Goal: Task Accomplishment & Management: Use online tool/utility

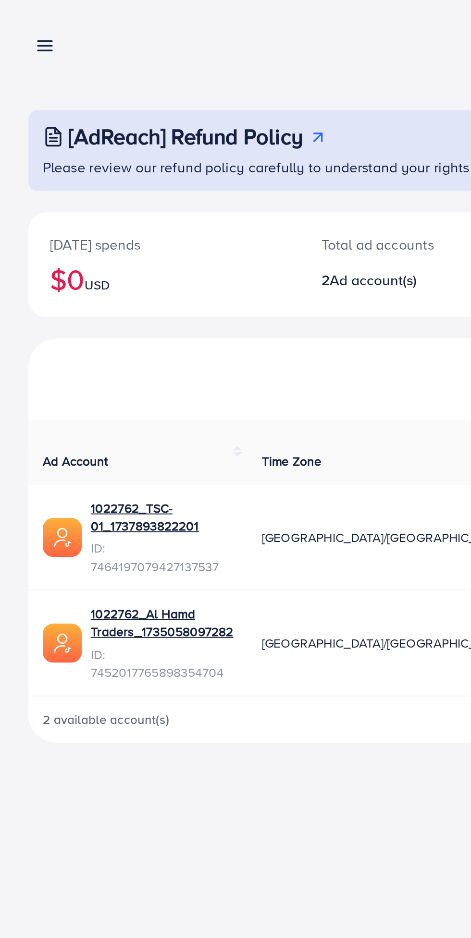
click at [25, 25] on line at bounding box center [25, 25] width 8 height 0
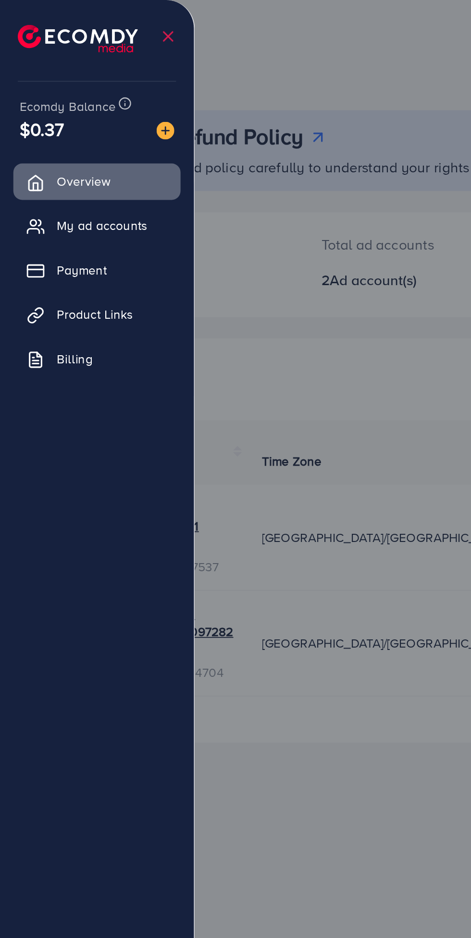
click at [66, 175] on link "Product Links" at bounding box center [52, 169] width 90 height 19
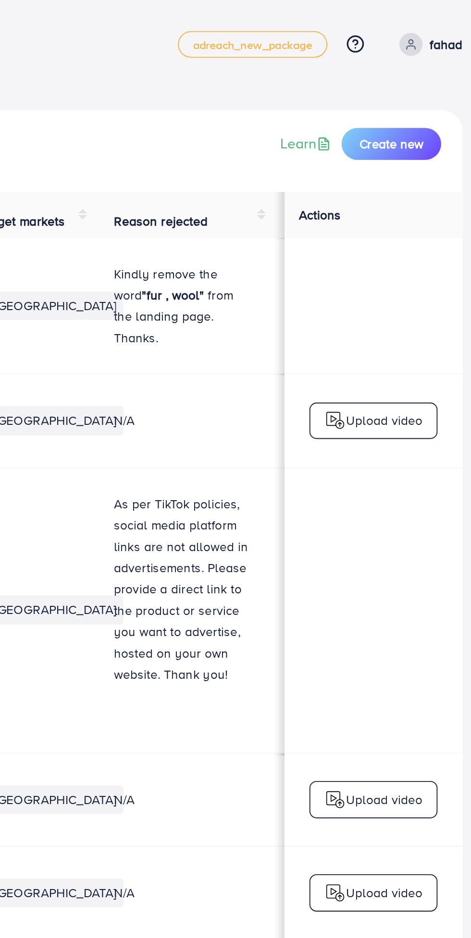
click at [423, 74] on span "Create new" at bounding box center [417, 78] width 35 height 10
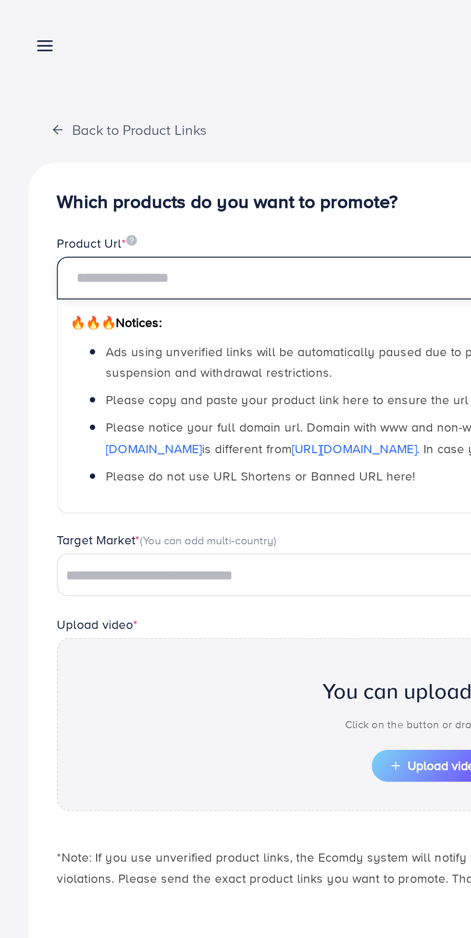
click at [148, 146] on input "text" at bounding box center [235, 150] width 409 height 23
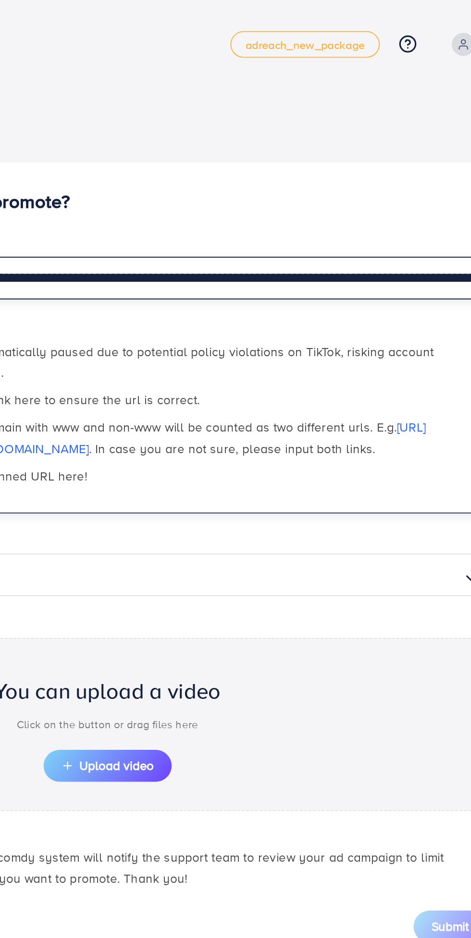
scroll to position [0, 151]
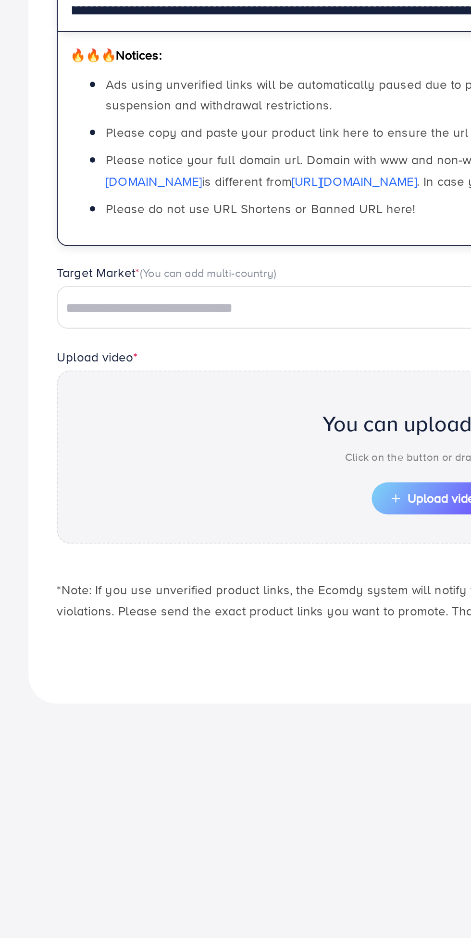
type input "**********"
click at [142, 316] on input "Search for option" at bounding box center [228, 311] width 392 height 15
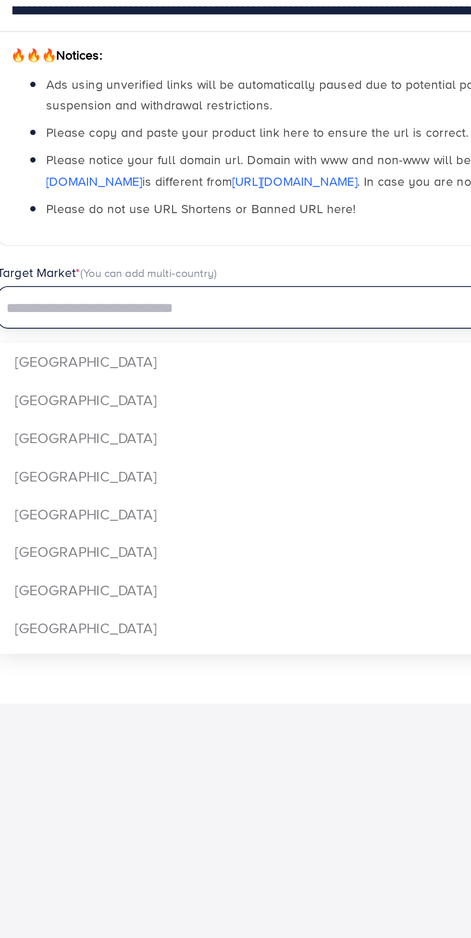
scroll to position [0, 0]
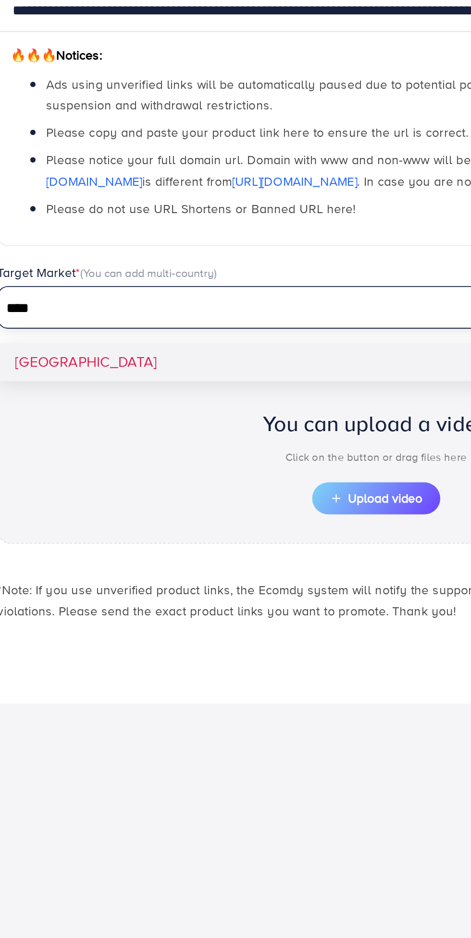
type input "****"
click at [65, 342] on div "**********" at bounding box center [235, 306] width 440 height 437
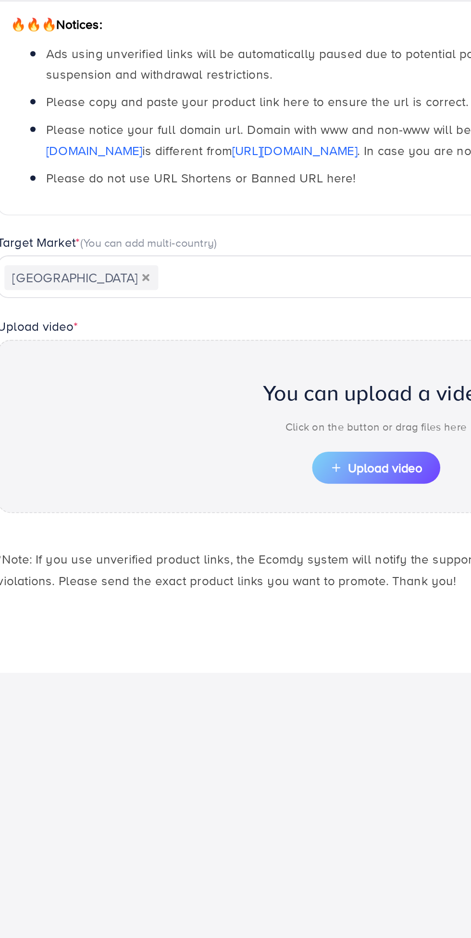
click at [243, 416] on span "Upload video" at bounding box center [235, 414] width 50 height 7
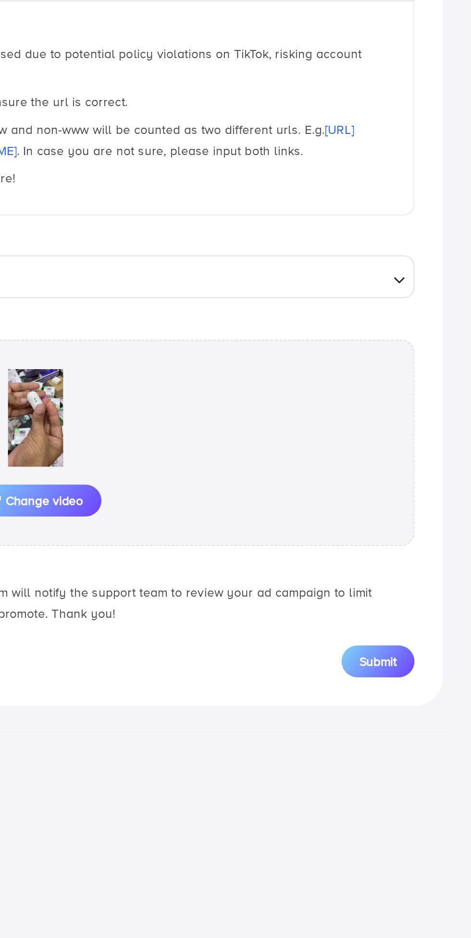
click at [433, 523] on button "Submit" at bounding box center [419, 518] width 39 height 17
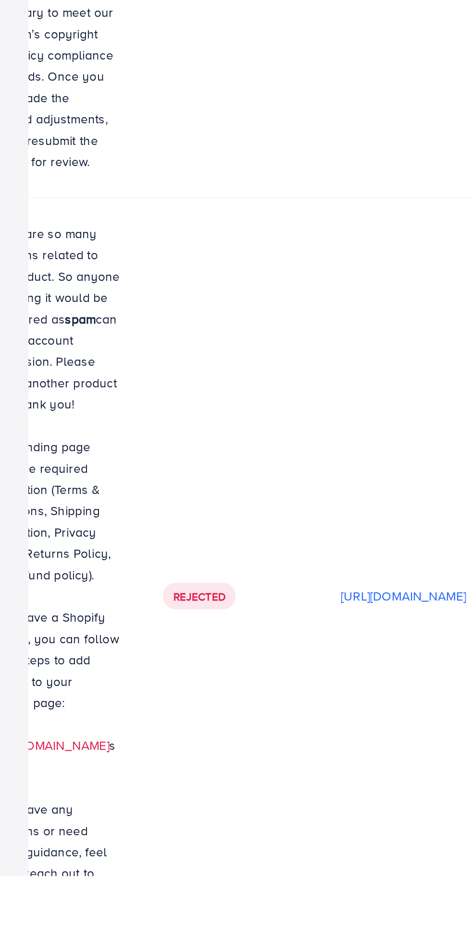
scroll to position [0, 369]
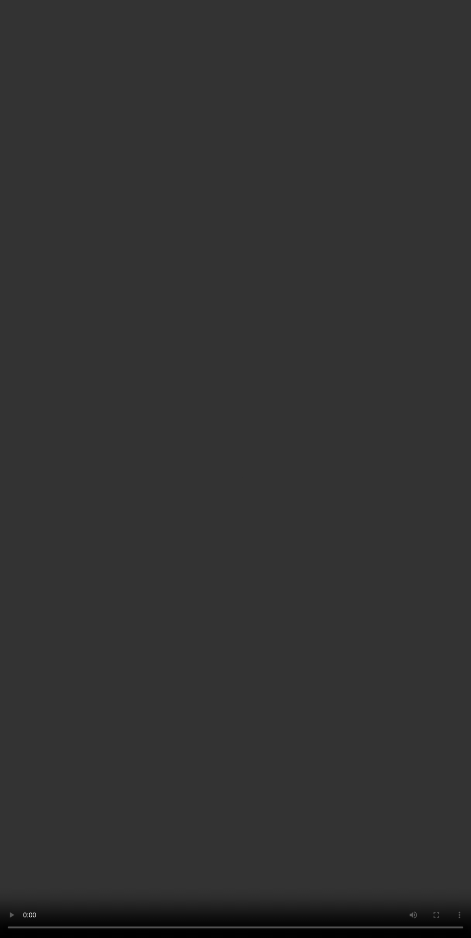
scroll to position [0, 357]
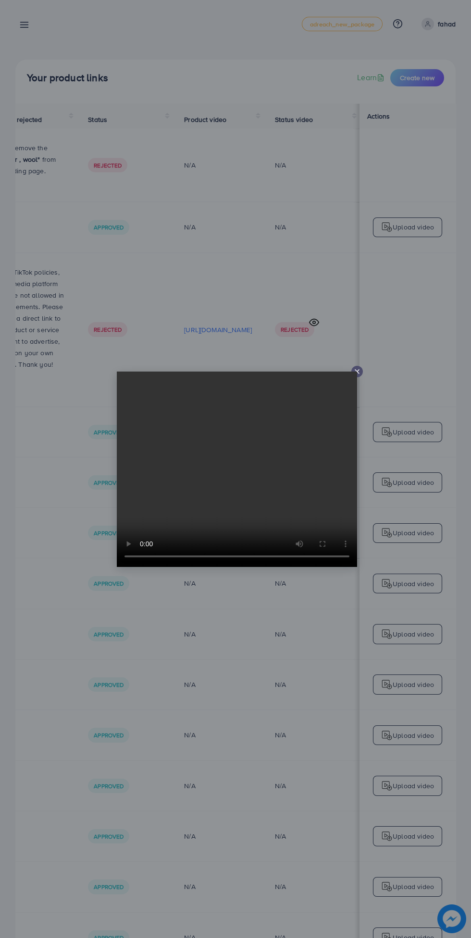
click at [357, 372] on line at bounding box center [357, 372] width 4 height 4
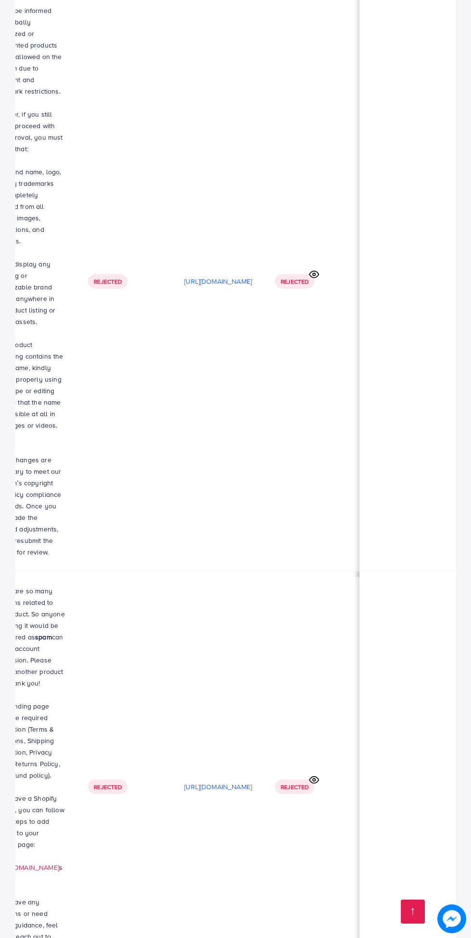
scroll to position [4202, 0]
